Goal: Task Accomplishment & Management: Manage account settings

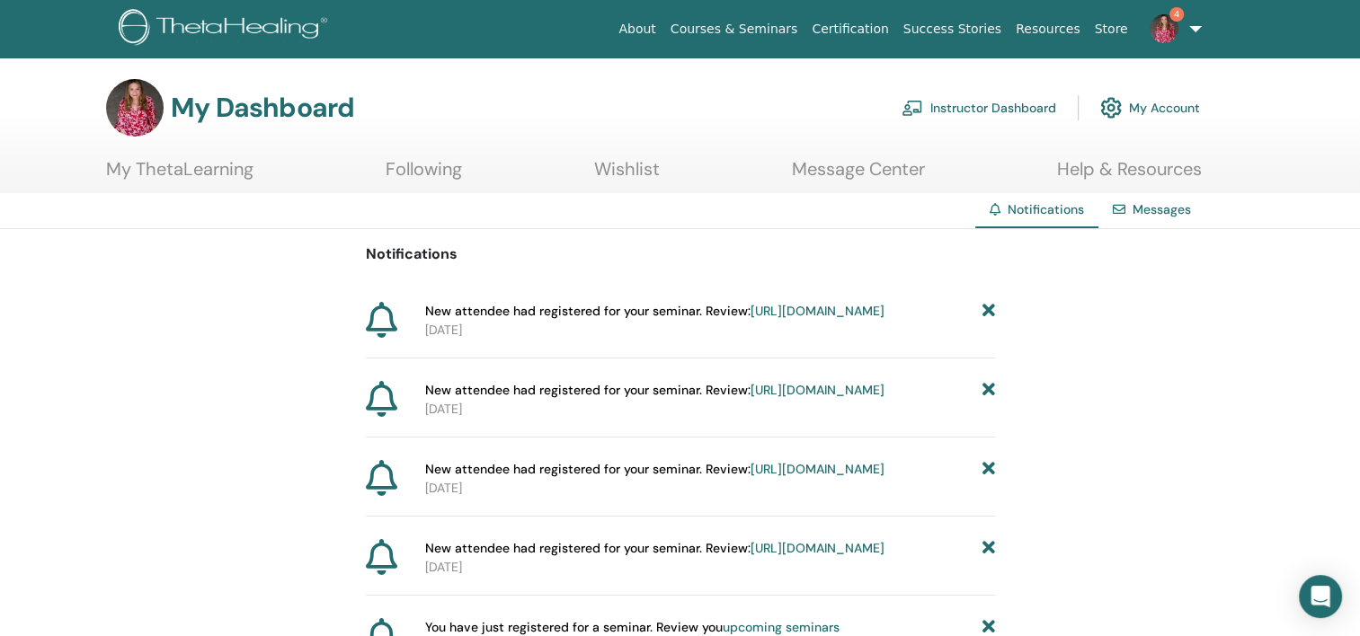
click at [1022, 107] on link "Instructor Dashboard" at bounding box center [978, 108] width 155 height 40
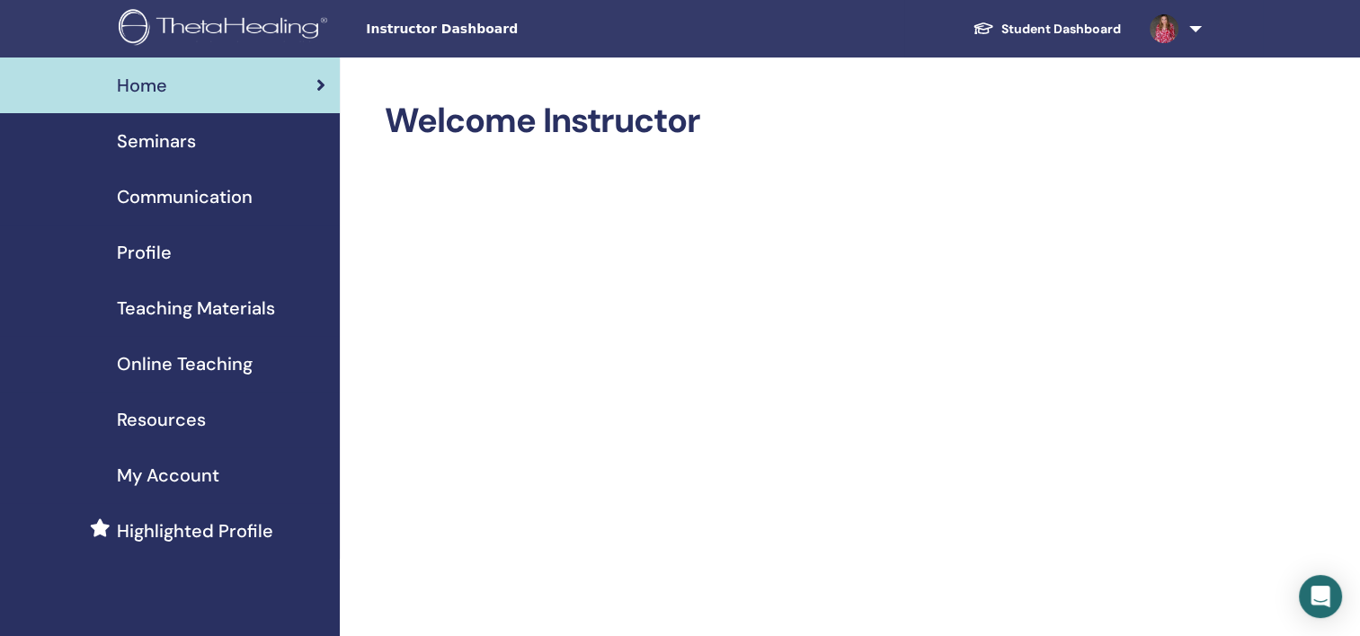
click at [167, 139] on span "Seminars" at bounding box center [156, 141] width 79 height 27
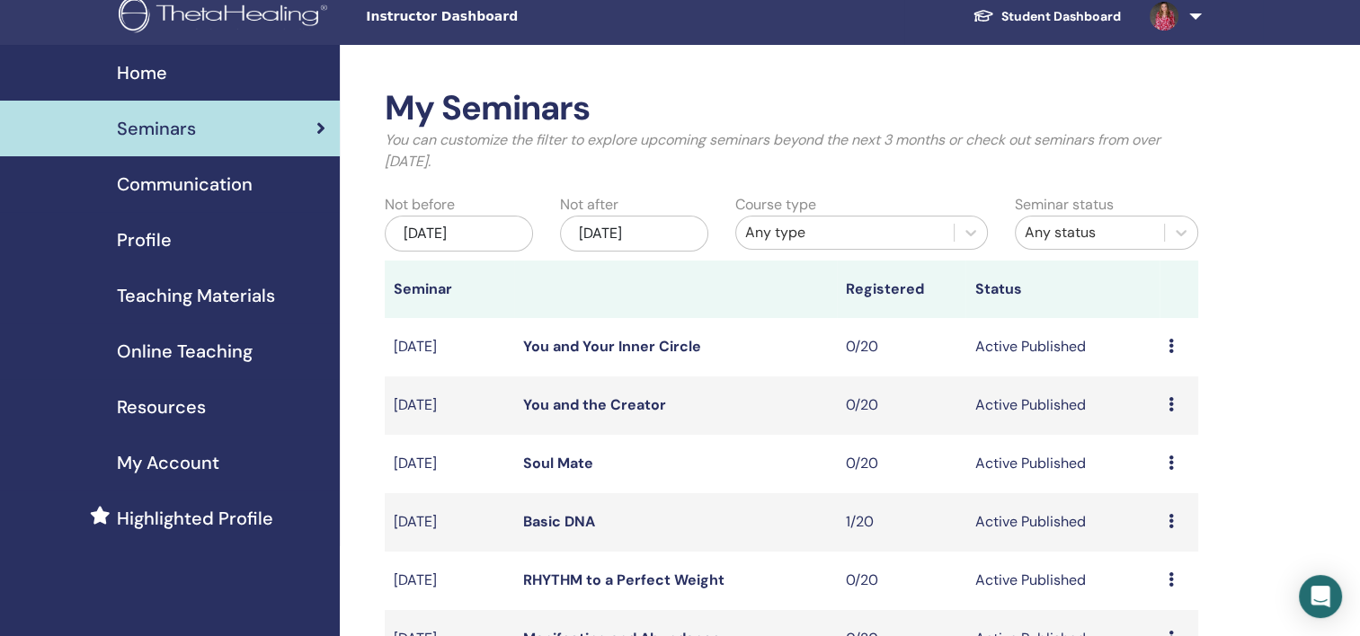
scroll to position [180, 0]
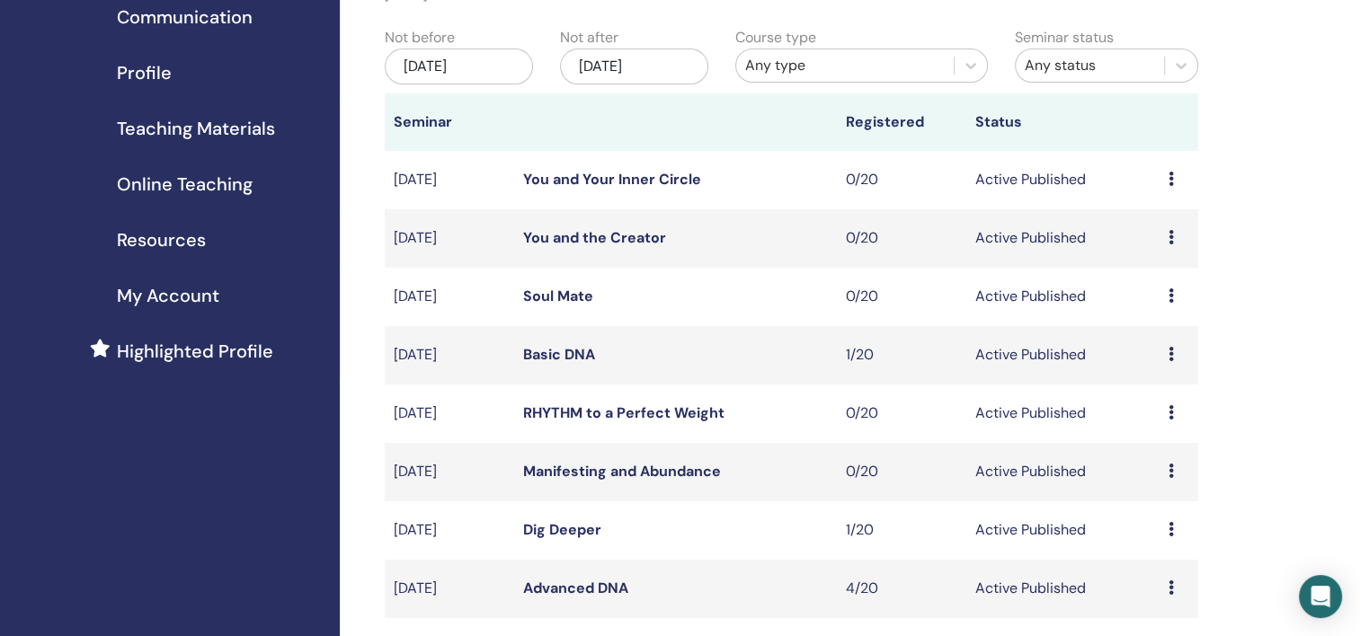
click at [564, 297] on link "Soul Mate" at bounding box center [558, 296] width 70 height 19
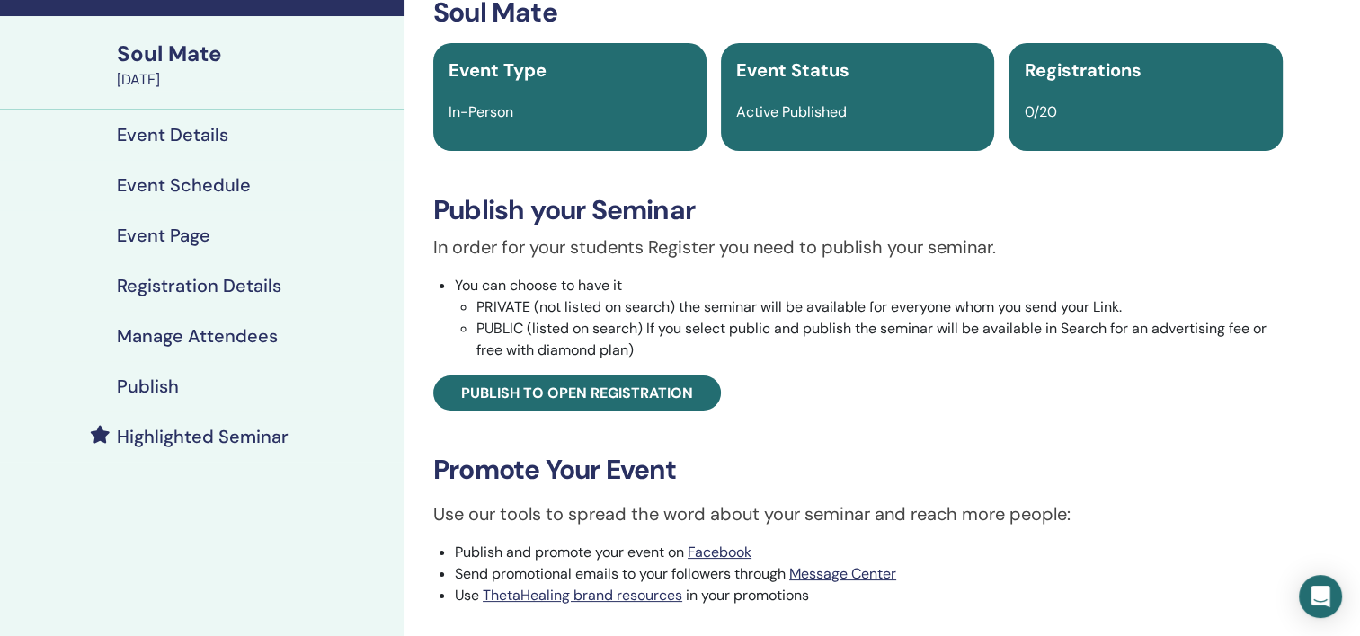
scroll to position [90, 0]
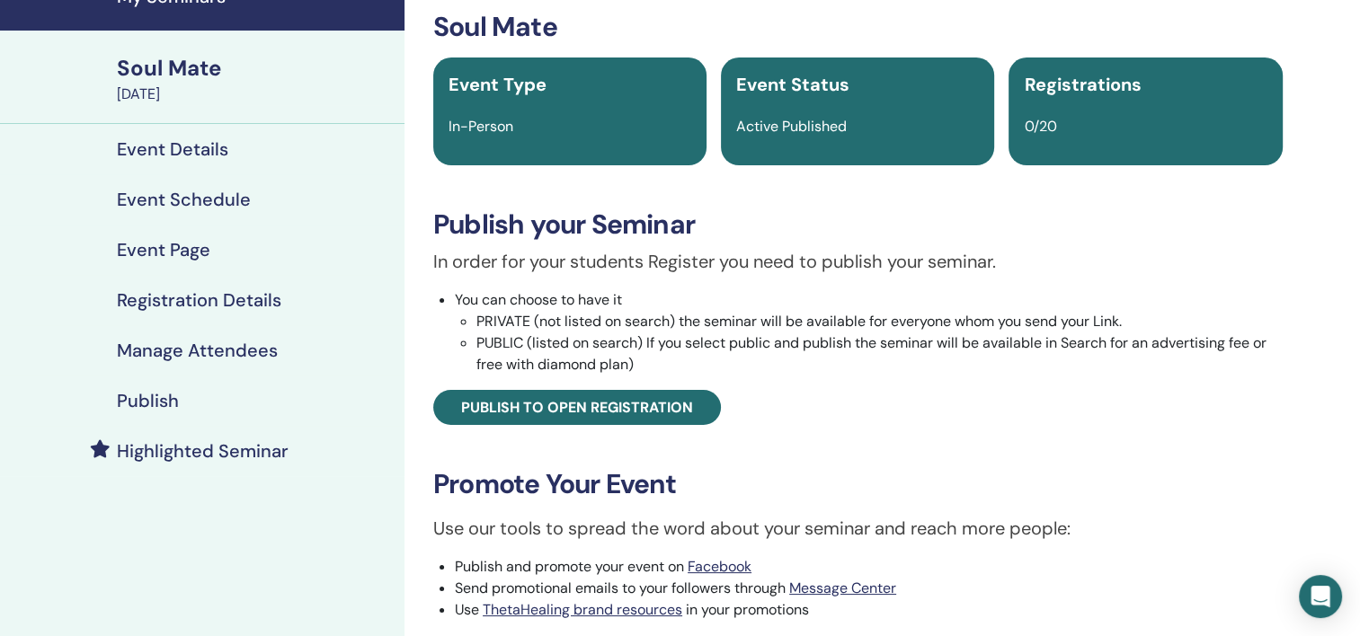
click at [193, 250] on h4 "Event Page" at bounding box center [163, 250] width 93 height 22
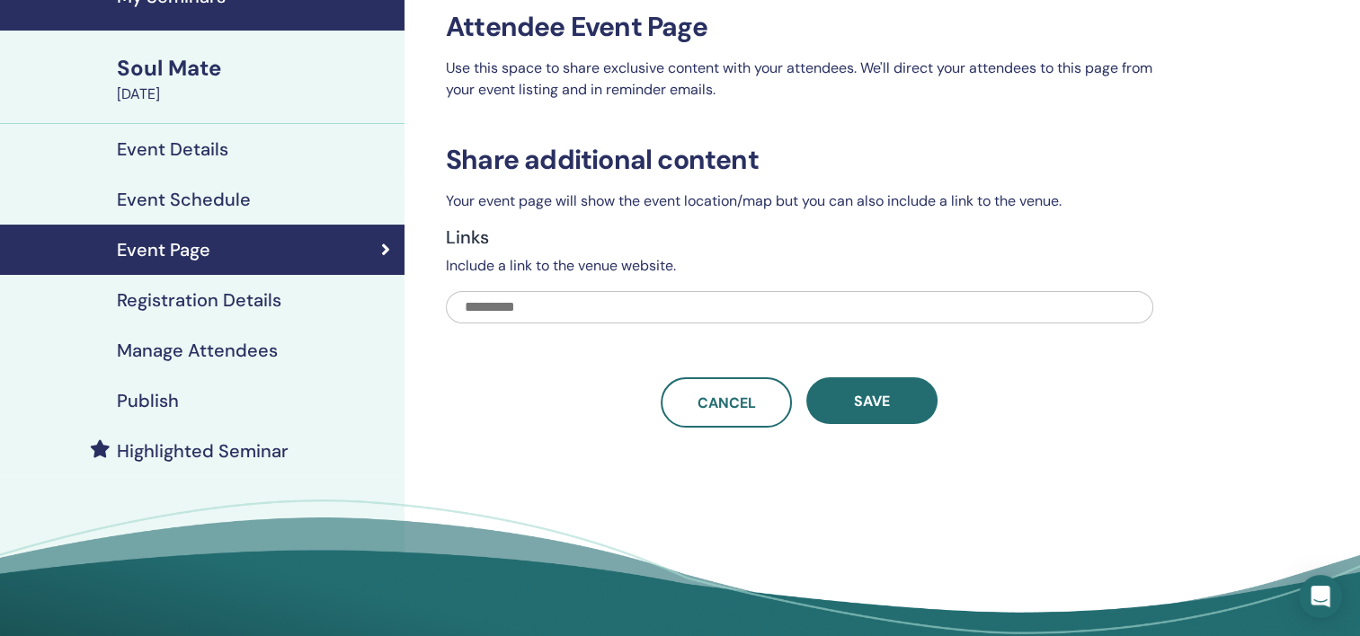
click at [148, 403] on h4 "Publish" at bounding box center [148, 401] width 62 height 22
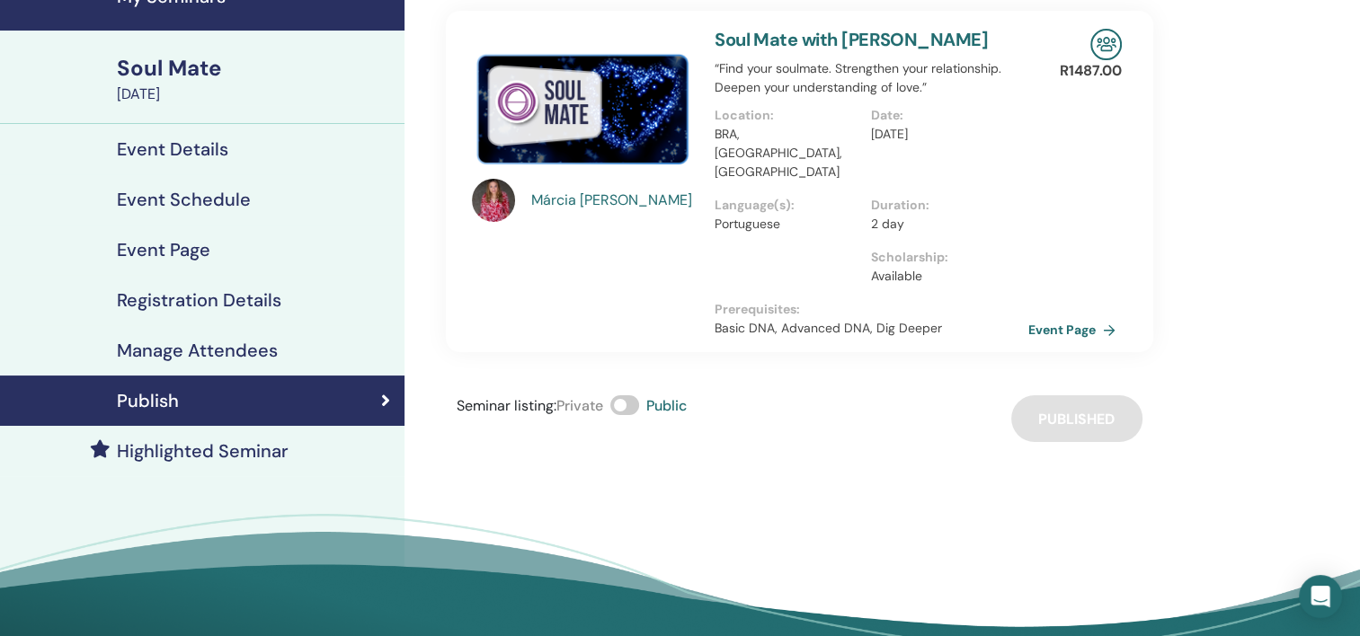
click at [858, 39] on link "Soul Mate with Márcia Santos" at bounding box center [850, 39] width 273 height 23
